Goal: Transaction & Acquisition: Purchase product/service

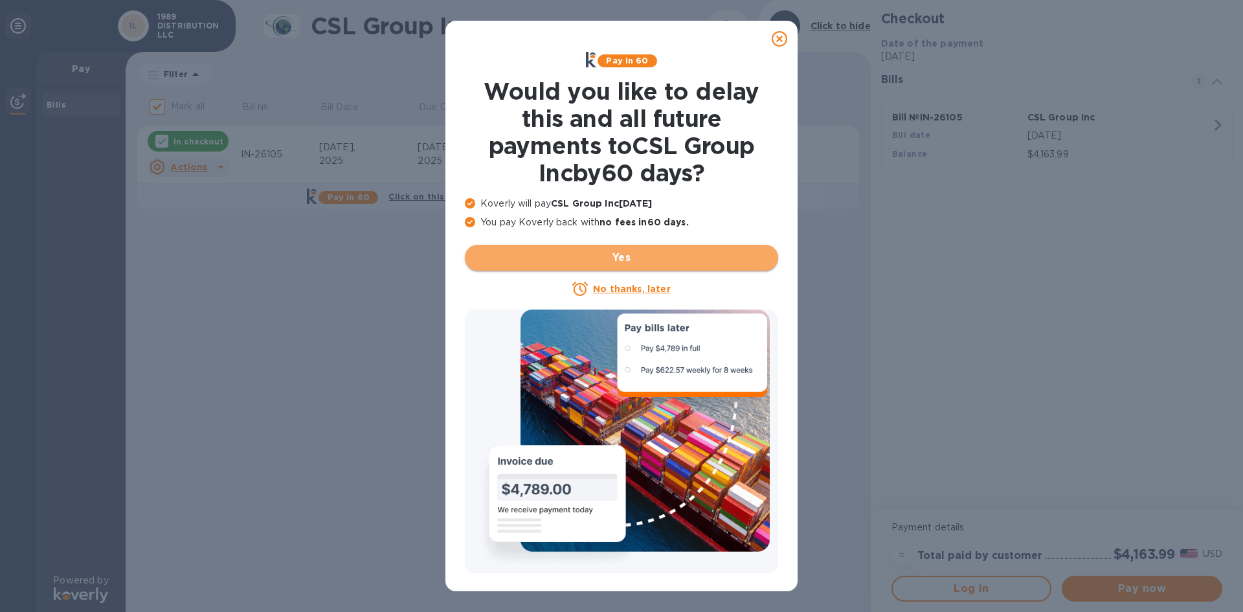
click at [594, 261] on span "Yes" at bounding box center [621, 258] width 293 height 16
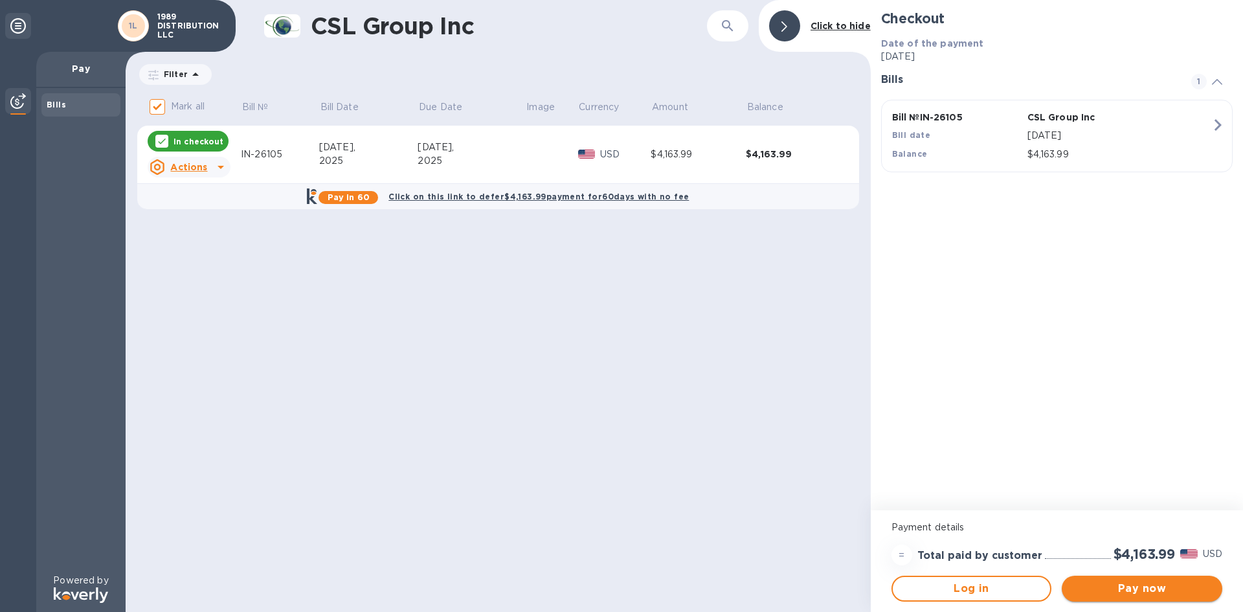
click at [1127, 588] on span "Pay now" at bounding box center [1142, 589] width 140 height 16
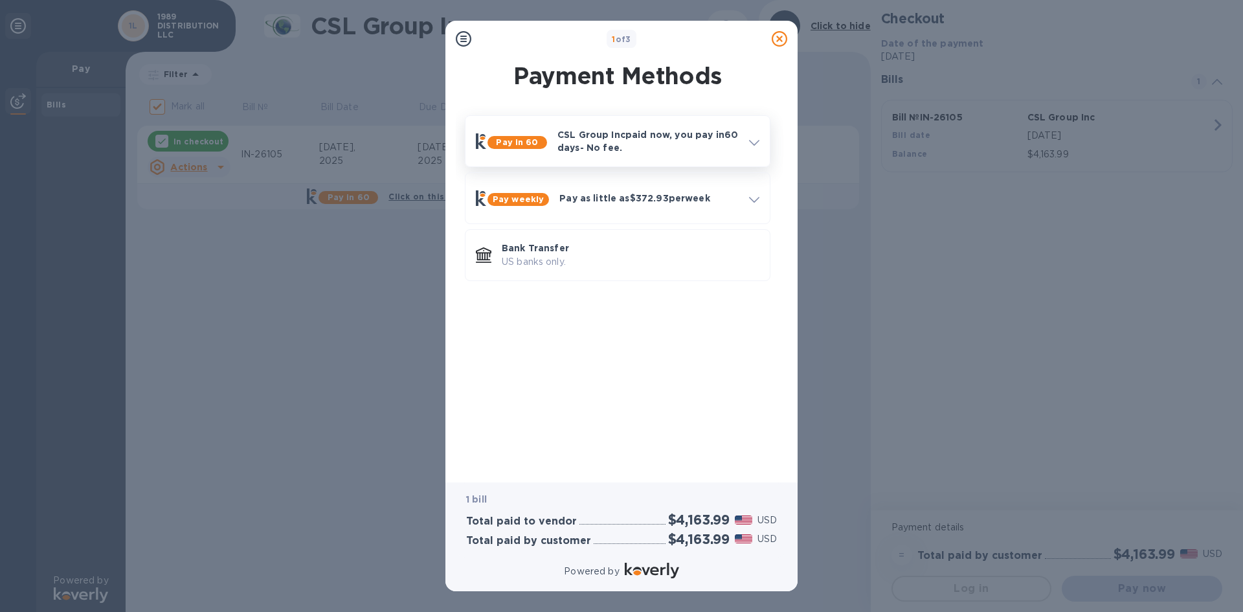
click at [763, 147] on div at bounding box center [754, 141] width 21 height 23
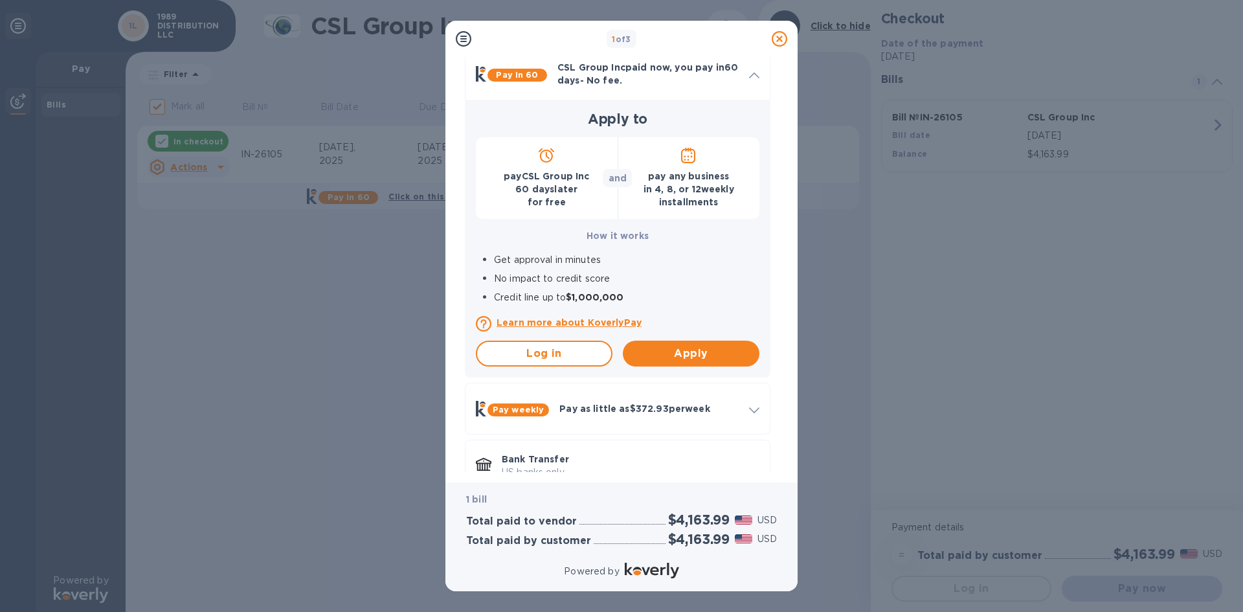
scroll to position [95, 0]
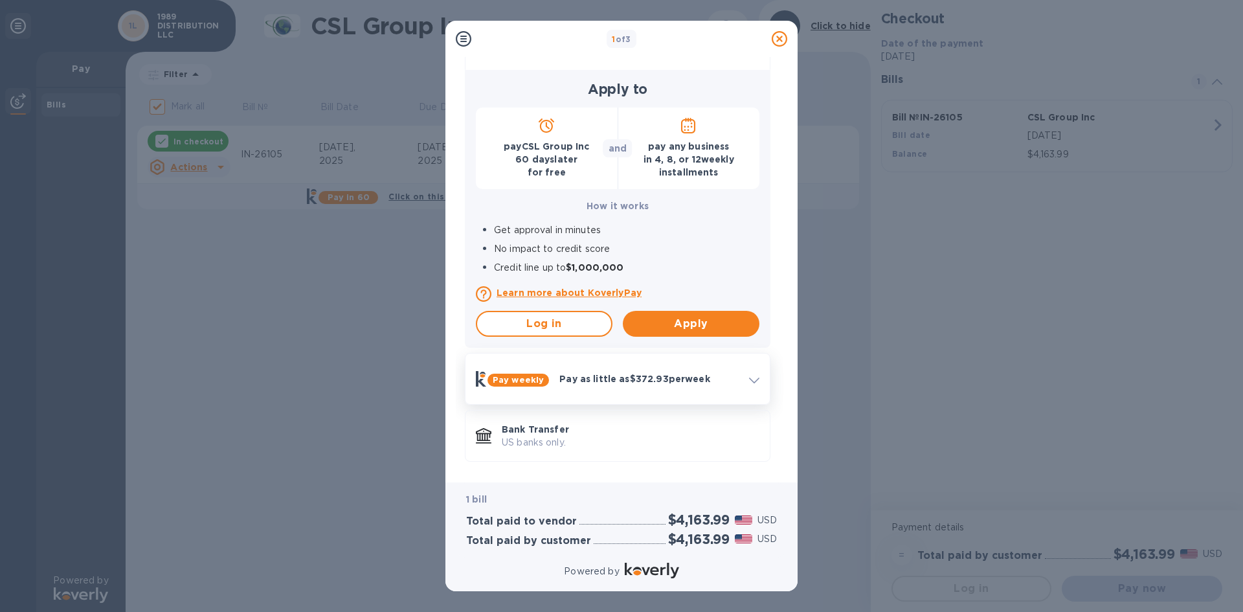
click at [736, 377] on p "Pay as little as $372.93 per week" at bounding box center [649, 378] width 179 height 13
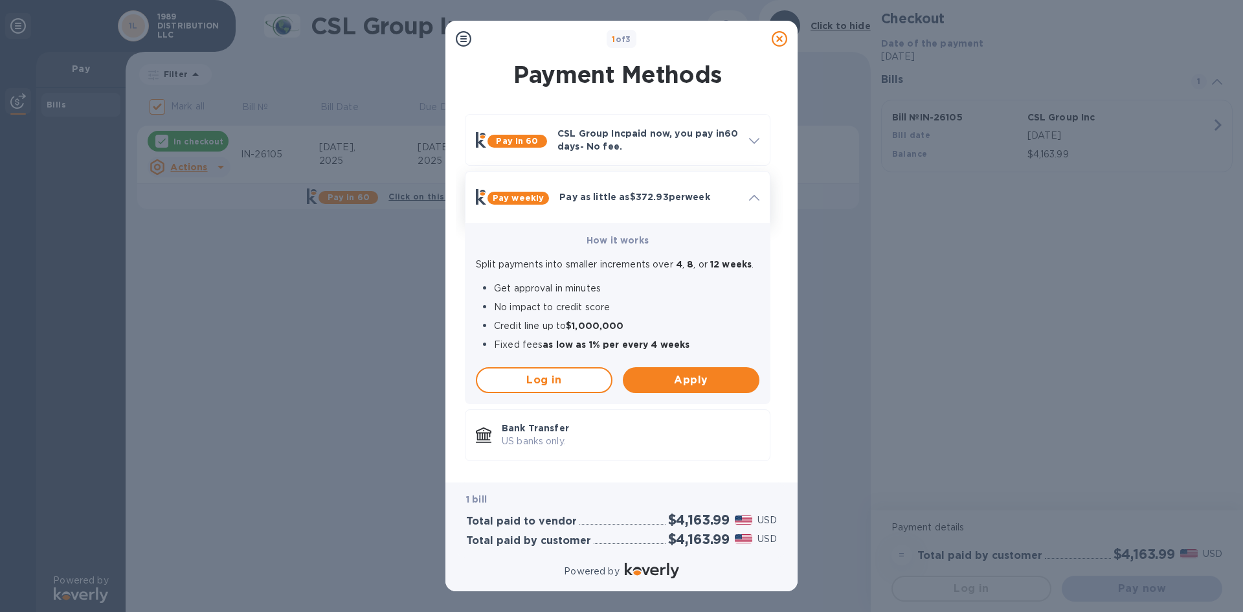
scroll to position [0, 0]
click at [668, 429] on p "Bank Transfer" at bounding box center [631, 428] width 258 height 13
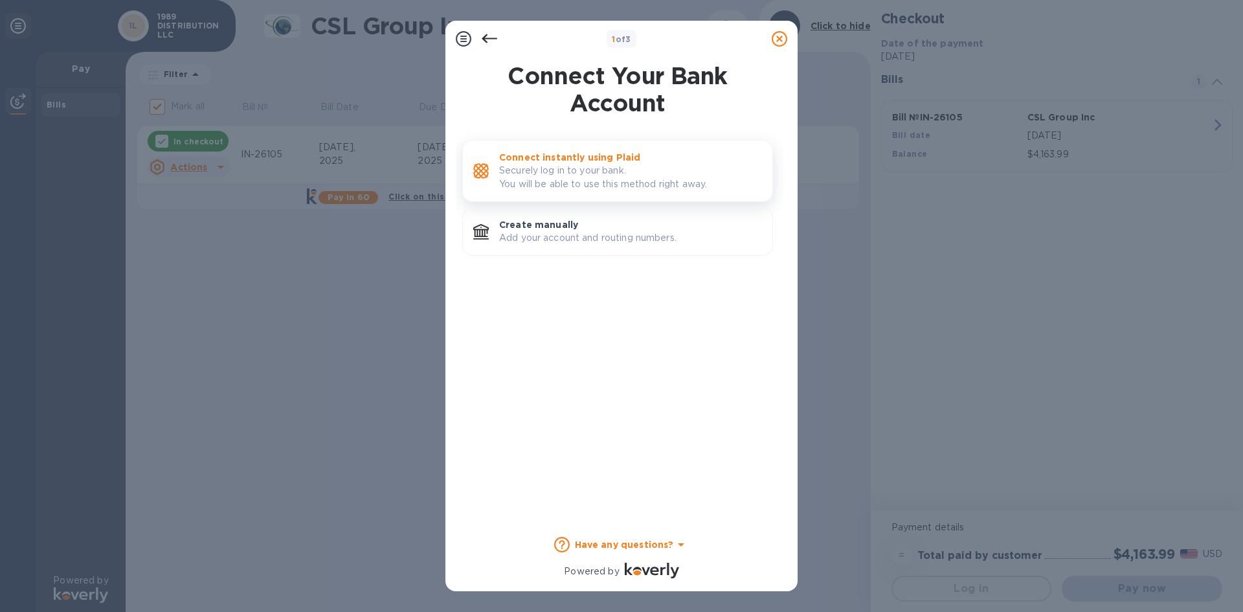
click at [593, 169] on p "Securely log in to your bank. You will be able to use this method right away." at bounding box center [630, 177] width 263 height 27
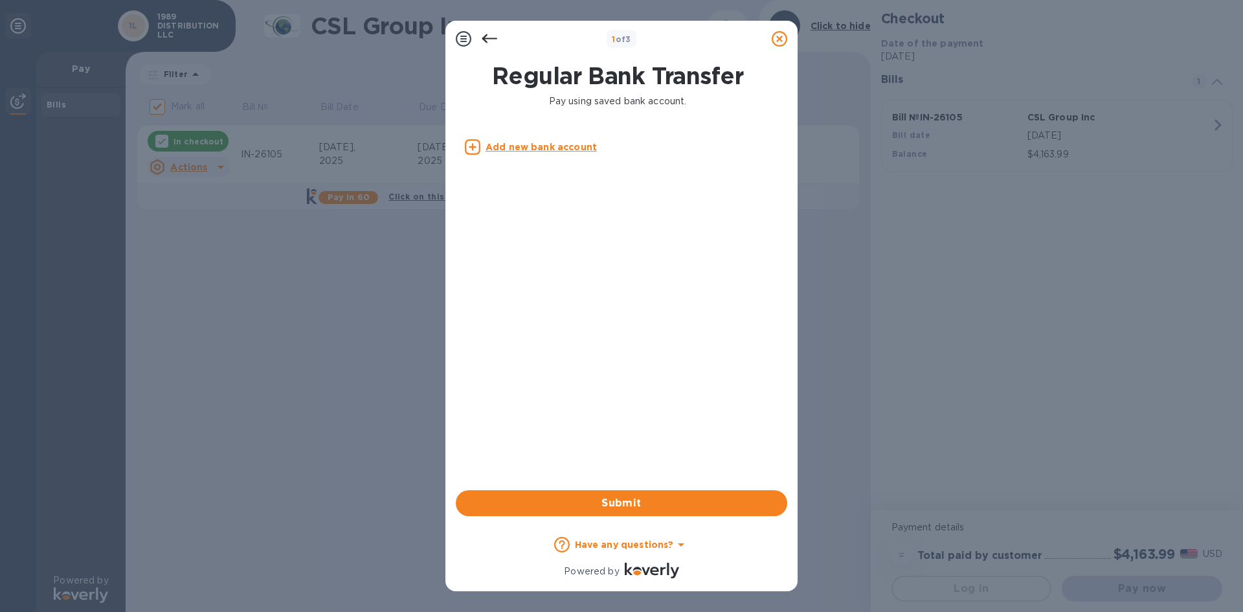
click at [554, 138] on body "1 of 3 Regular Bank Transfer Pay using saved bank account. Add new bank account…" at bounding box center [621, 306] width 1243 height 612
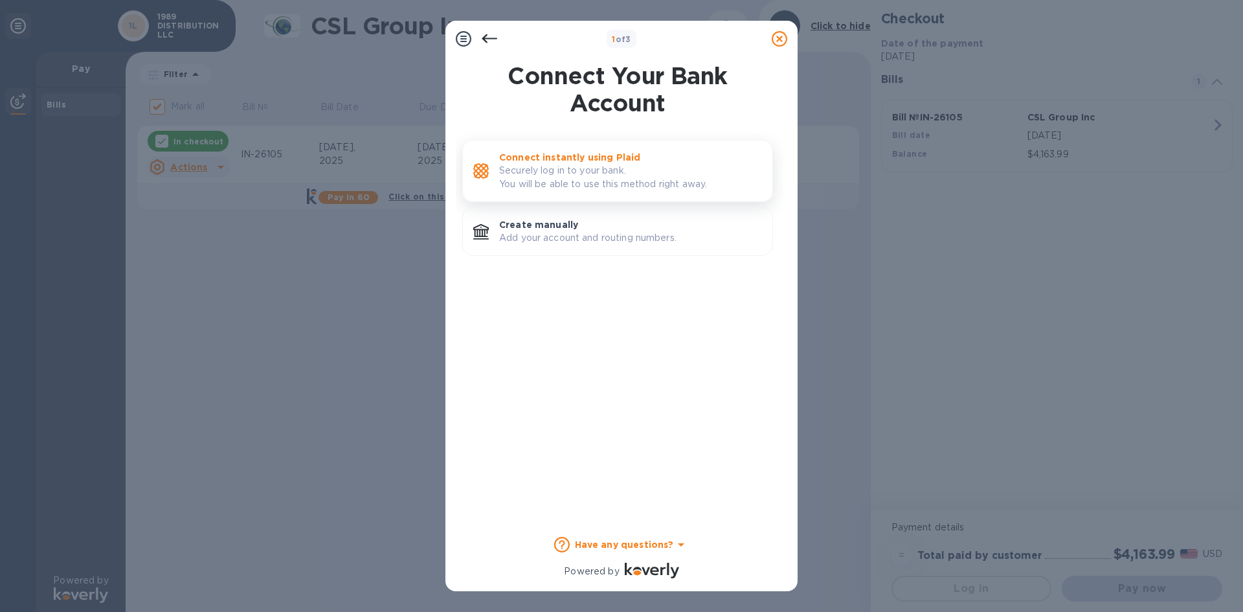
click at [597, 174] on p "Securely log in to your bank. You will be able to use this method right away." at bounding box center [630, 177] width 263 height 27
click at [633, 170] on p "Securely log in to your bank. You will be able to use this method right away." at bounding box center [630, 177] width 263 height 27
click at [615, 144] on div "Connect instantly using Plaid Securely log in to your bank. You will be able to…" at bounding box center [617, 171] width 311 height 62
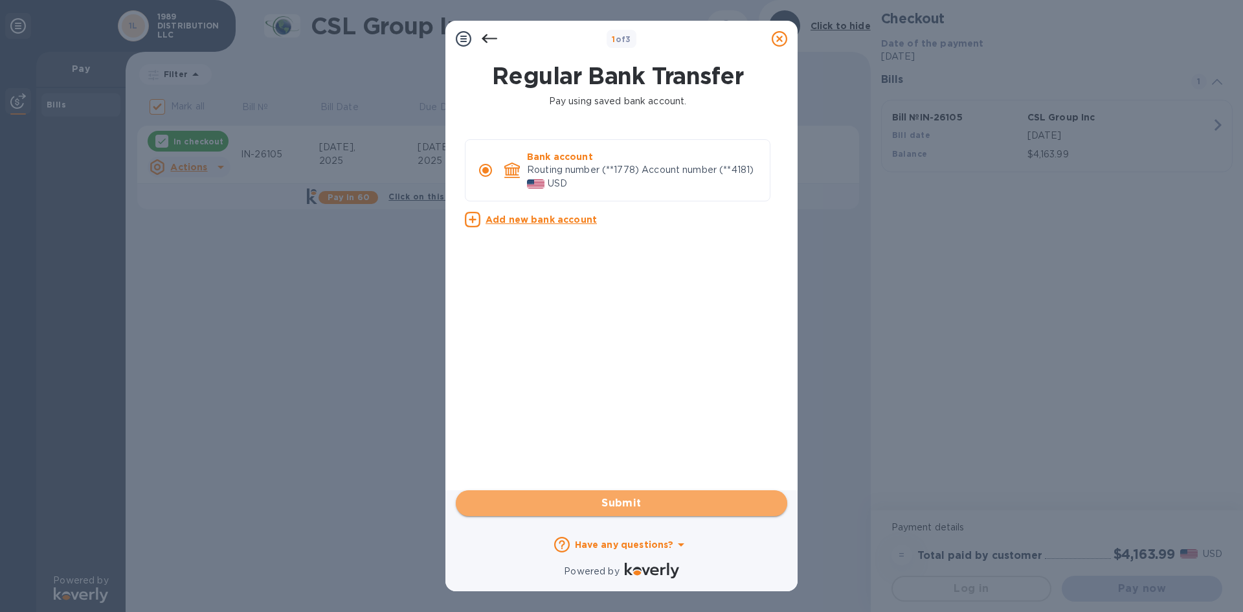
click at [682, 510] on span "Submit" at bounding box center [621, 503] width 311 height 16
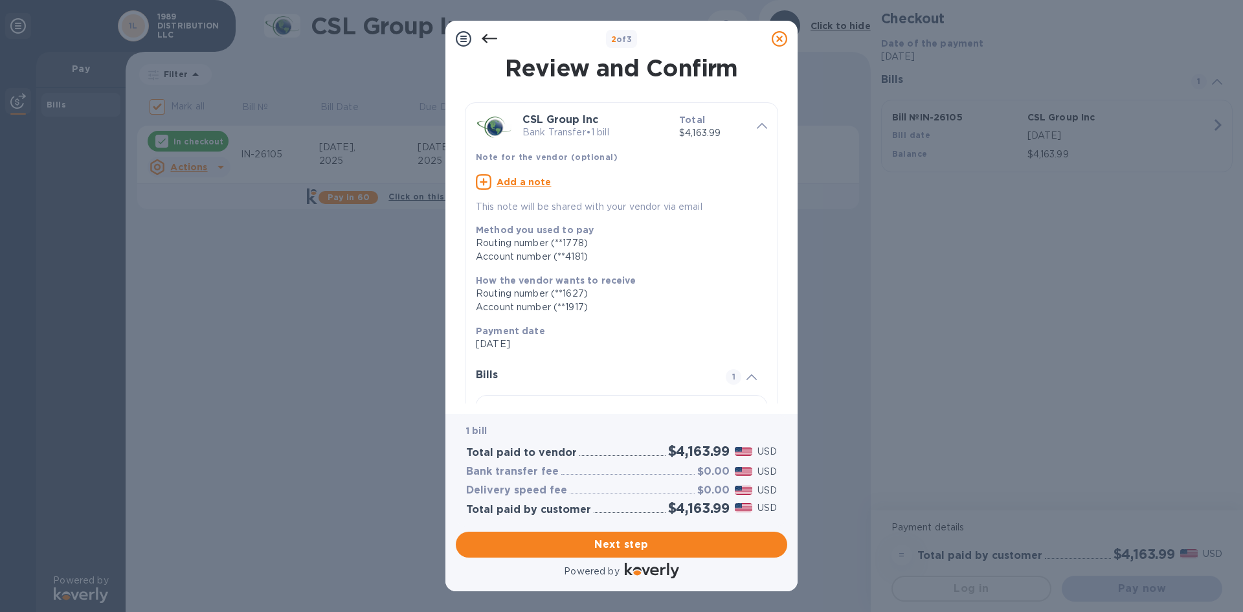
scroll to position [97, 0]
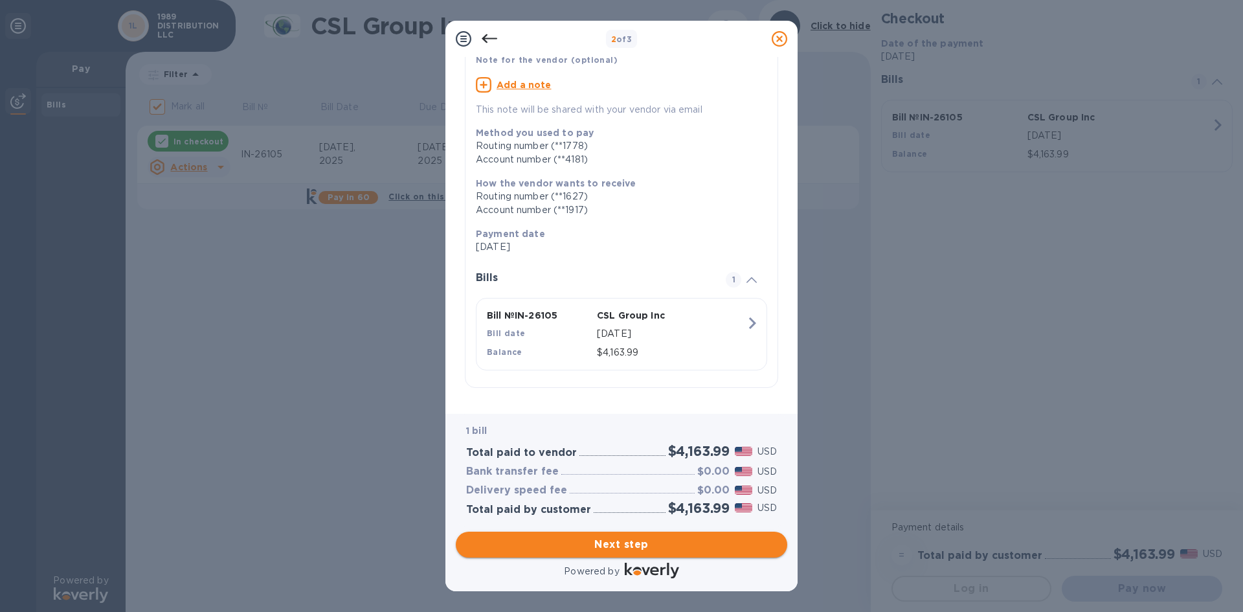
click at [646, 537] on span "Next step" at bounding box center [621, 545] width 311 height 16
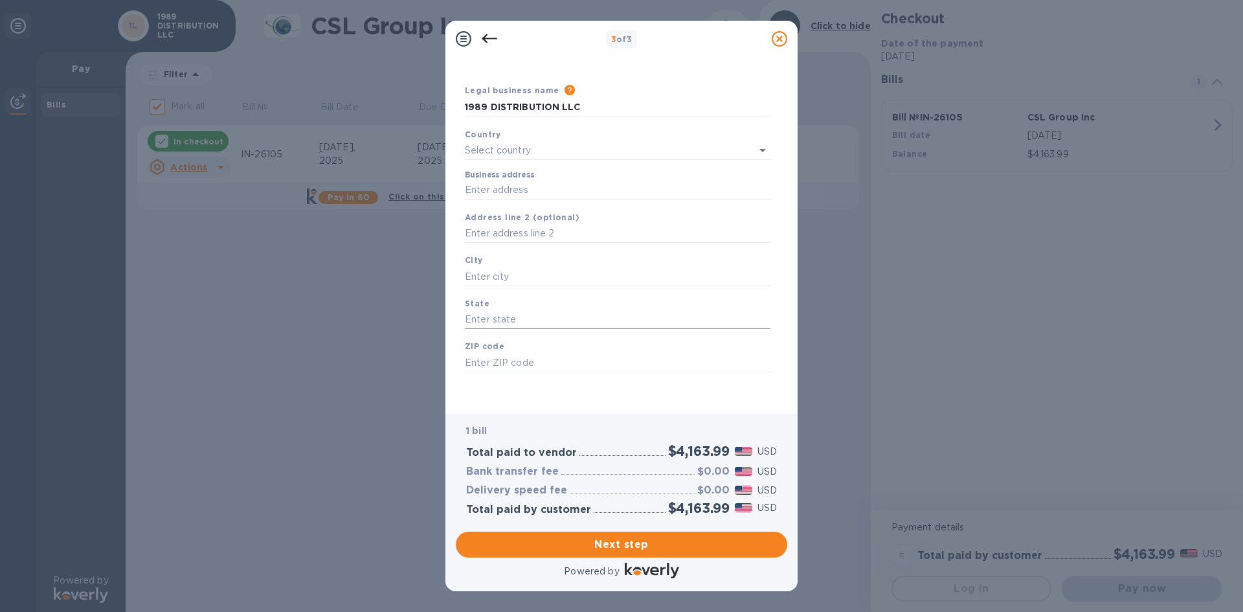
type input "[GEOGRAPHIC_DATA]"
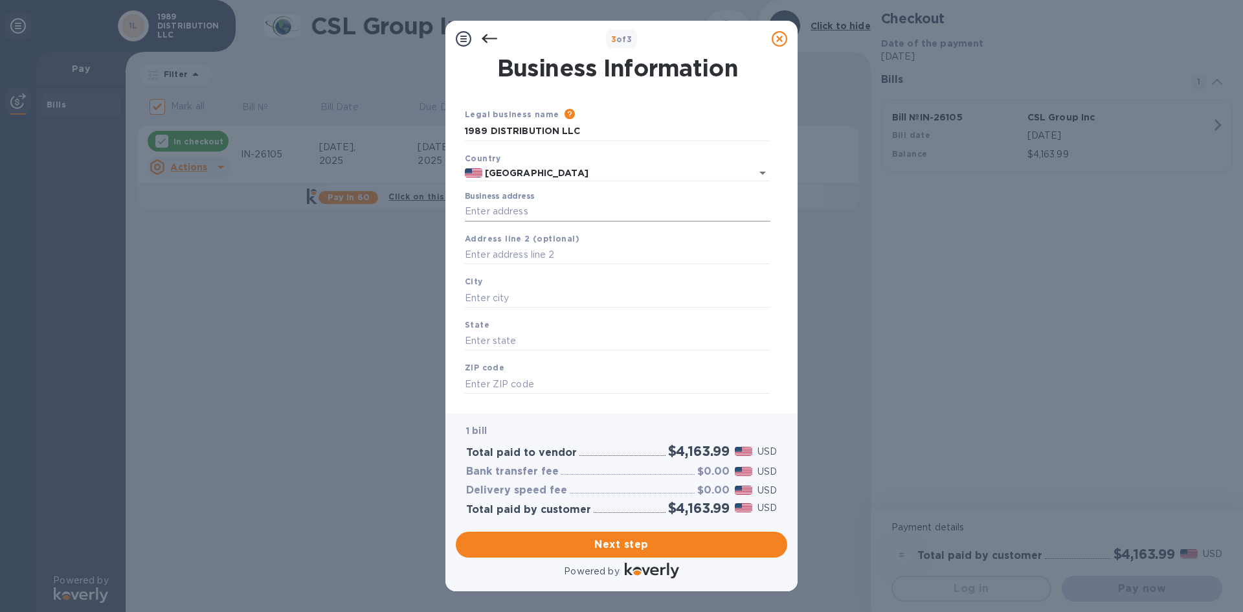
click at [547, 202] on input "Business address" at bounding box center [618, 211] width 306 height 19
click at [576, 135] on input "1989 DISTRIBUTION LLC" at bounding box center [618, 131] width 306 height 19
drag, startPoint x: 592, startPoint y: 135, endPoint x: 438, endPoint y: 117, distance: 155.2
click at [439, 117] on div "3 of 3 Business Information Legal business name Please provide the legal name t…" at bounding box center [621, 306] width 1243 height 612
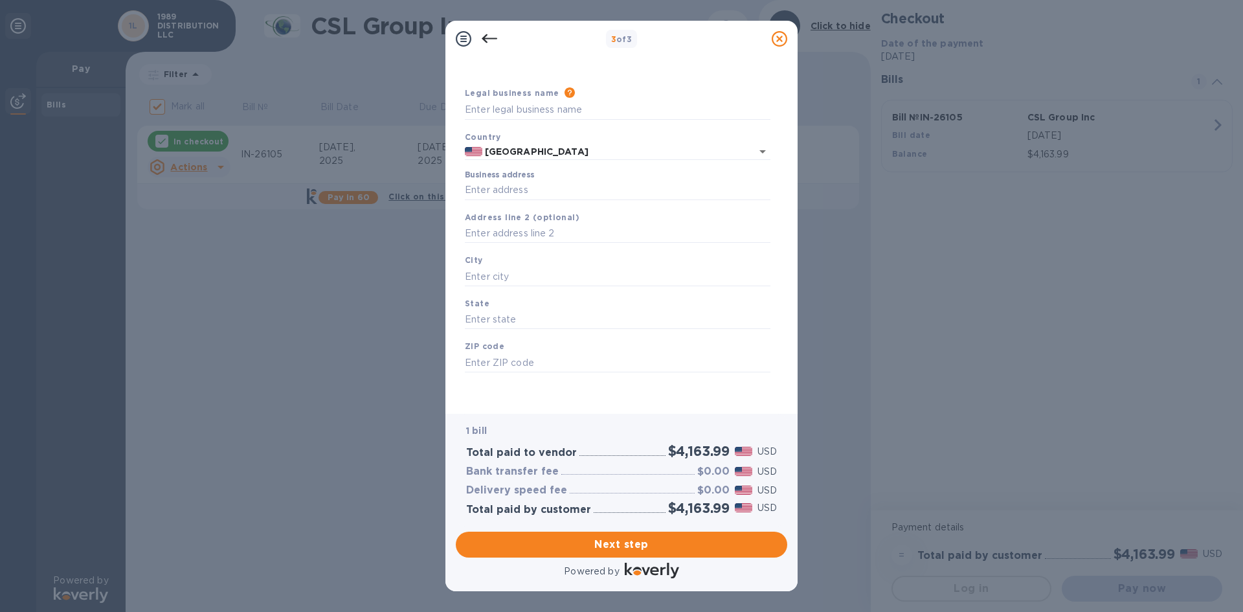
click at [486, 43] on icon at bounding box center [490, 39] width 16 height 16
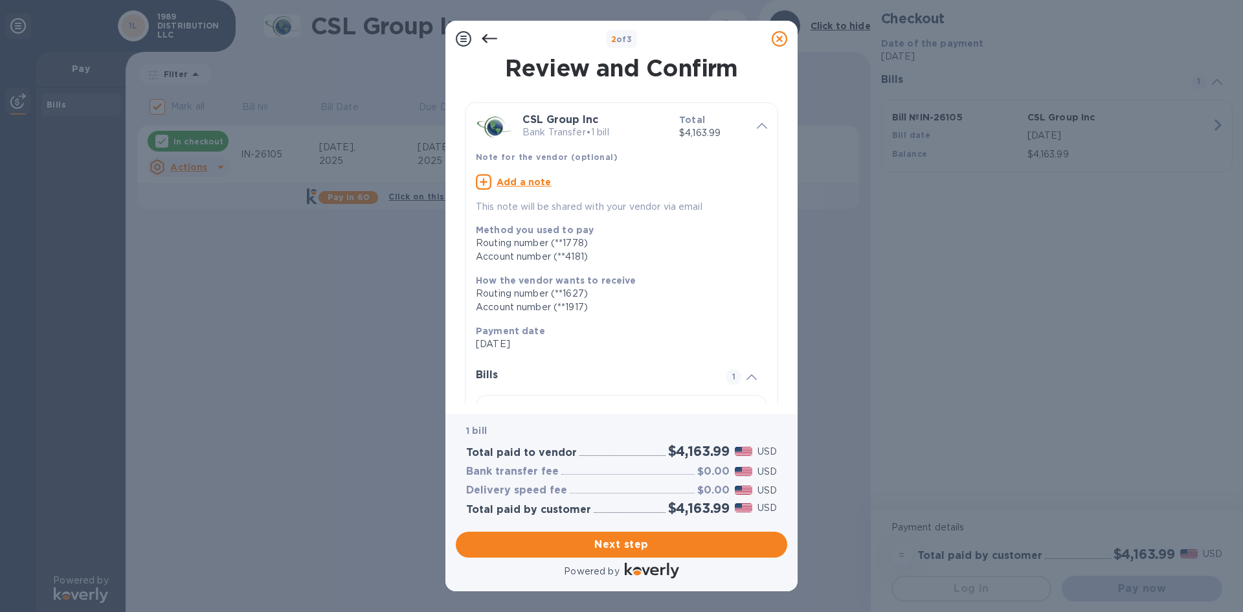
scroll to position [97, 0]
